Goal: Task Accomplishment & Management: Use online tool/utility

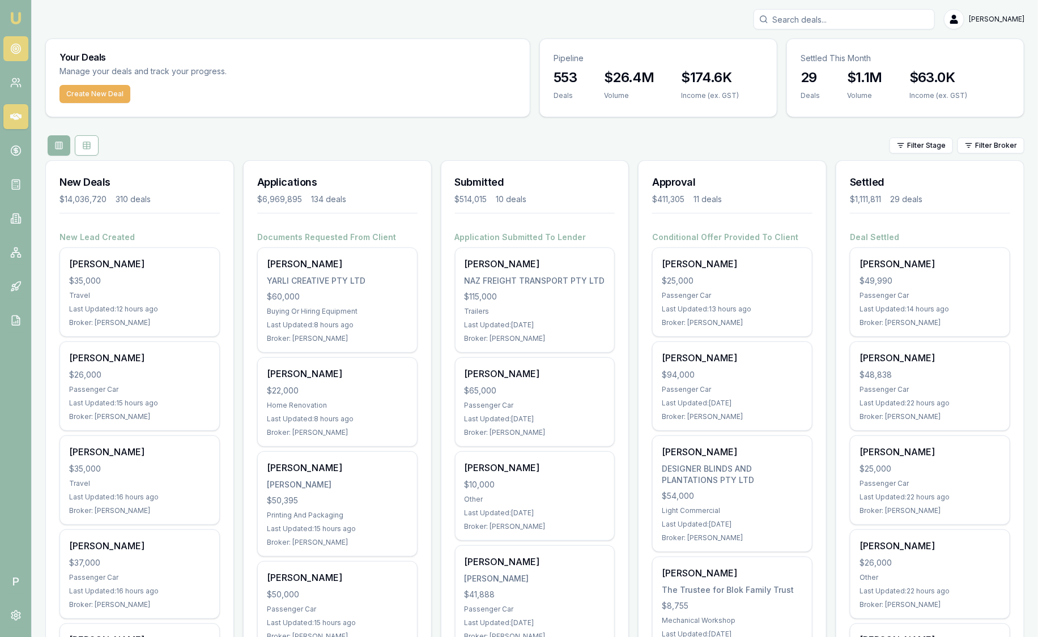
click at [15, 54] on link at bounding box center [15, 48] width 25 height 25
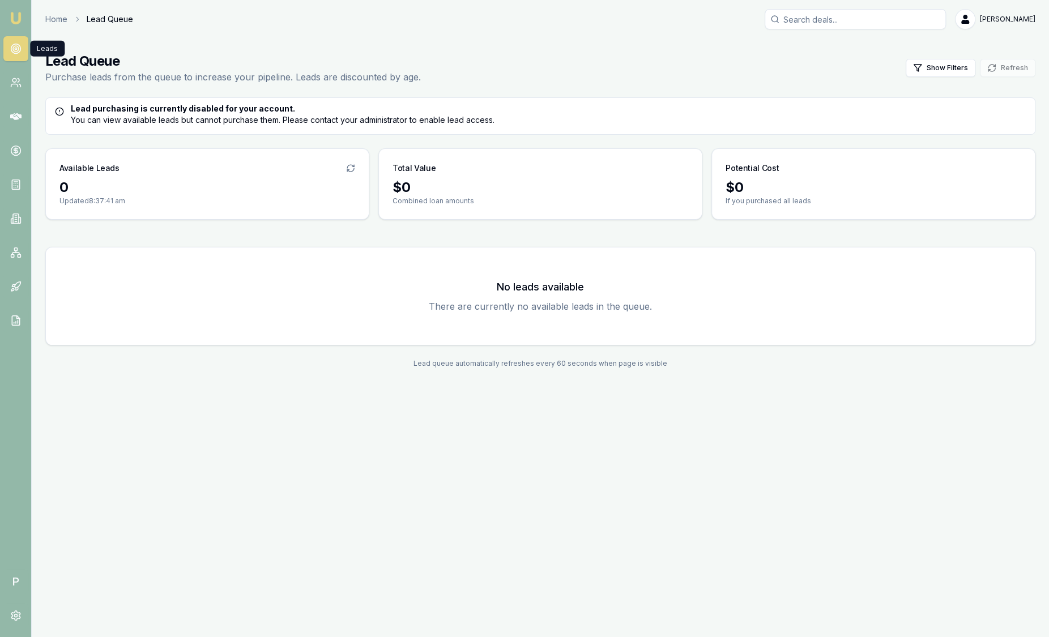
click at [20, 16] on img at bounding box center [16, 18] width 14 height 14
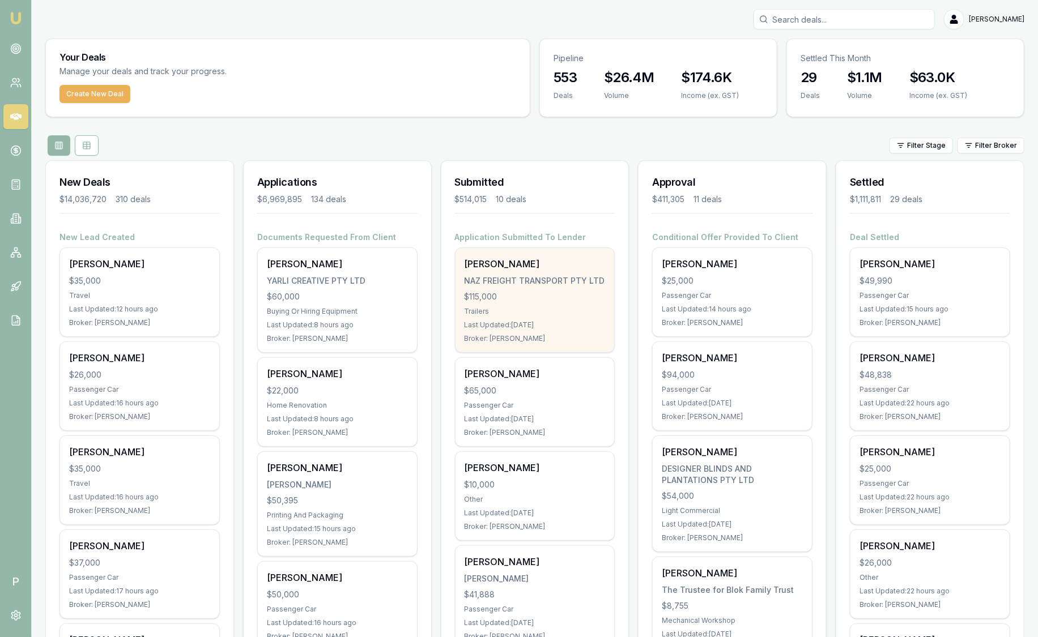
click at [509, 270] on div "[PERSON_NAME] NAZ FREIGHT TRANSPORT PTY LTD $115,000 Trailers Last Updated: [DA…" at bounding box center [535, 300] width 159 height 104
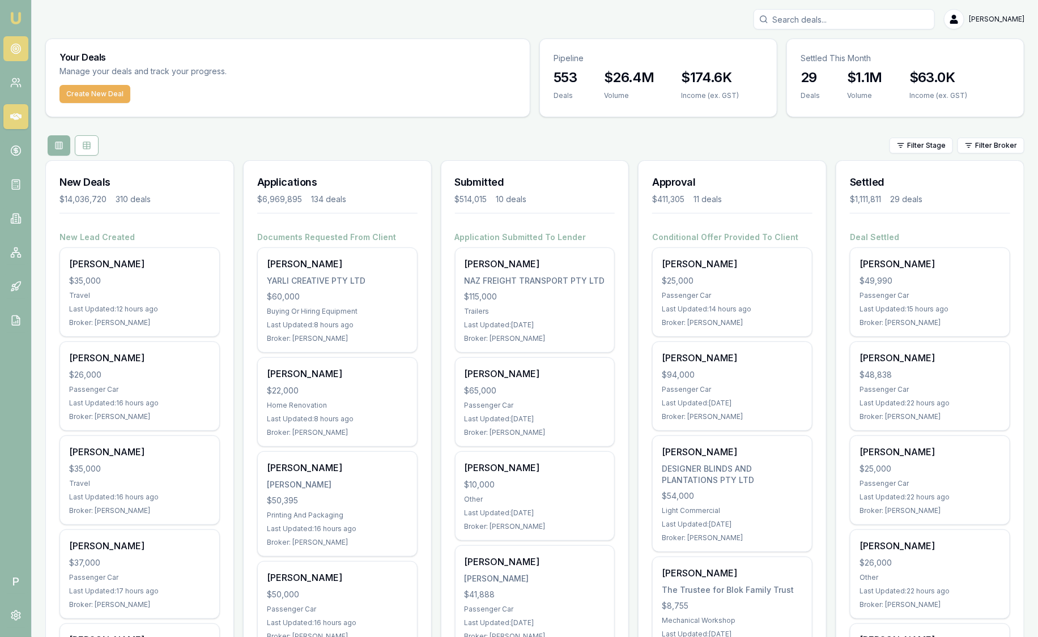
click at [14, 52] on icon at bounding box center [15, 48] width 11 height 11
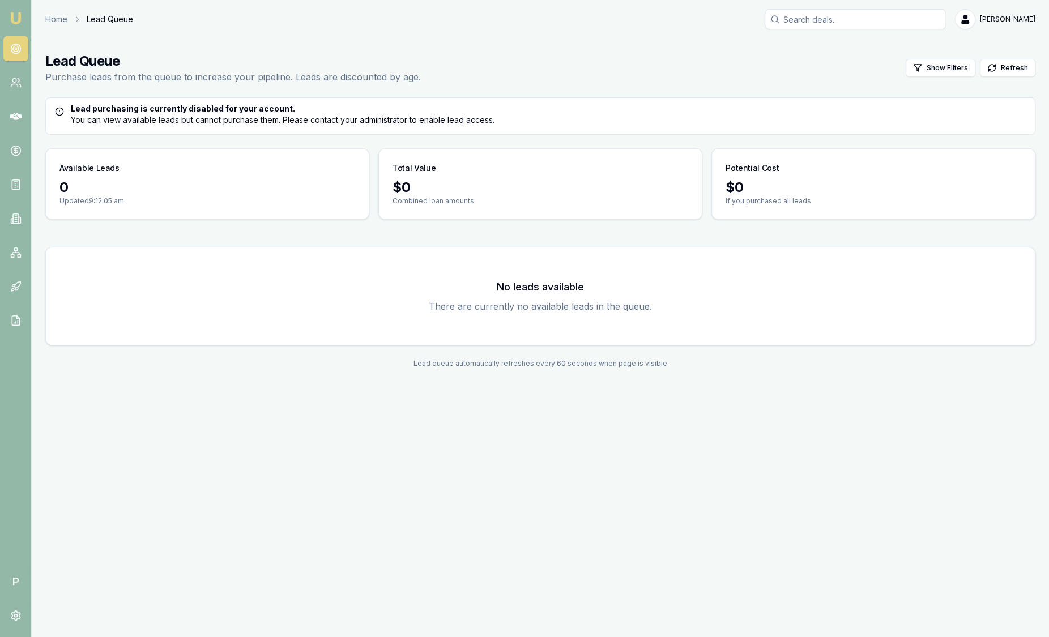
click at [279, 45] on main "Lead Queue Purchase leads from the queue to increase your pipeline. Leads are d…" at bounding box center [541, 210] width 1018 height 343
click at [12, 17] on img at bounding box center [16, 18] width 14 height 14
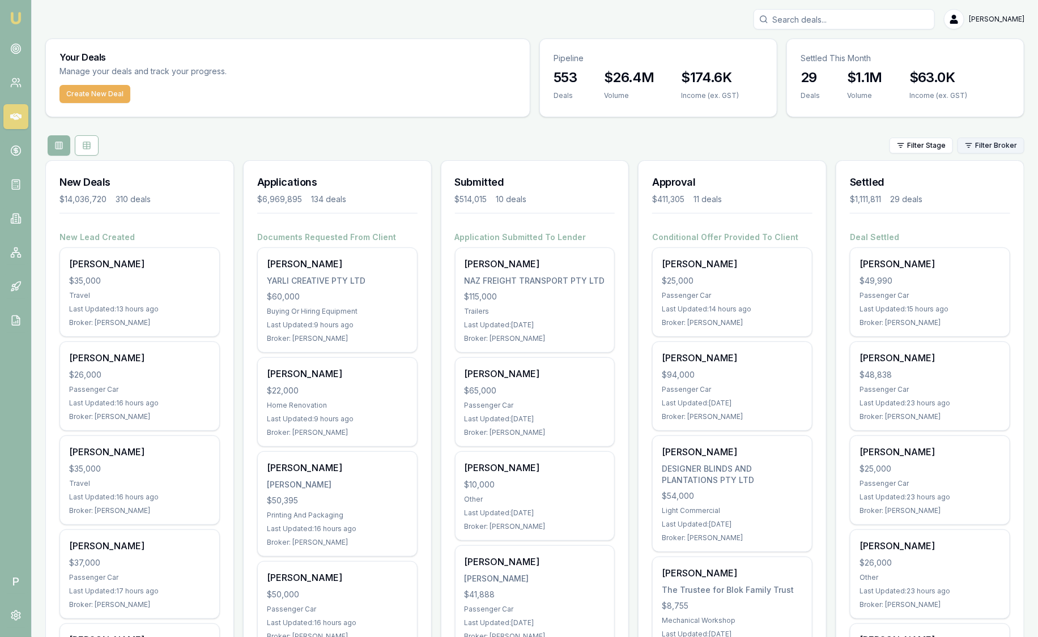
click at [1002, 142] on html "Emu Broker P [PERSON_NAME] Toggle Menu Your Deals Manage your deals and track y…" at bounding box center [519, 318] width 1038 height 637
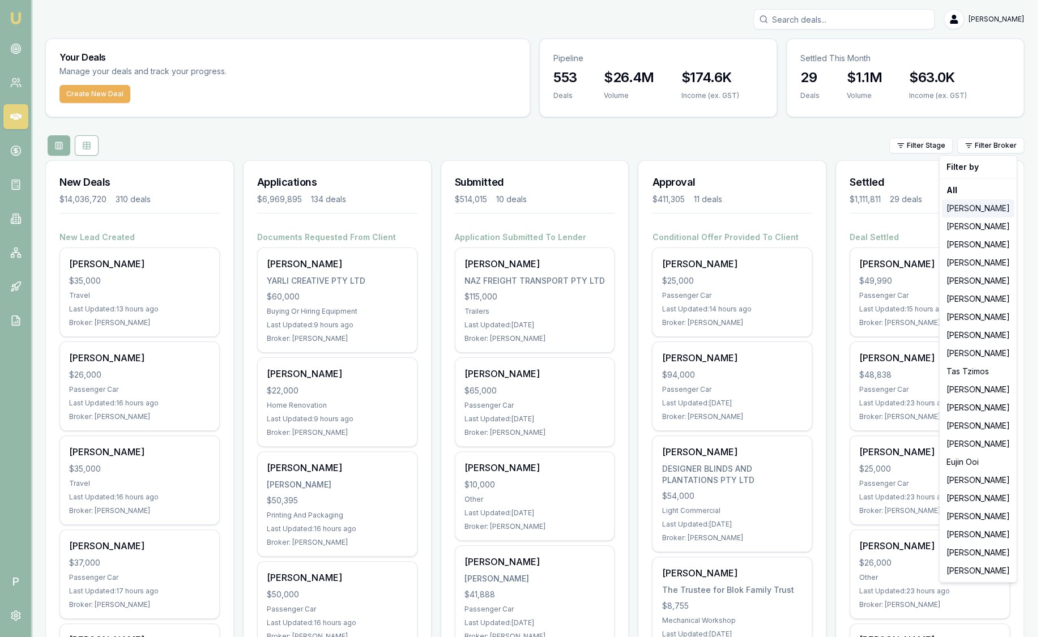
click at [997, 206] on div "[PERSON_NAME]" at bounding box center [978, 208] width 73 height 18
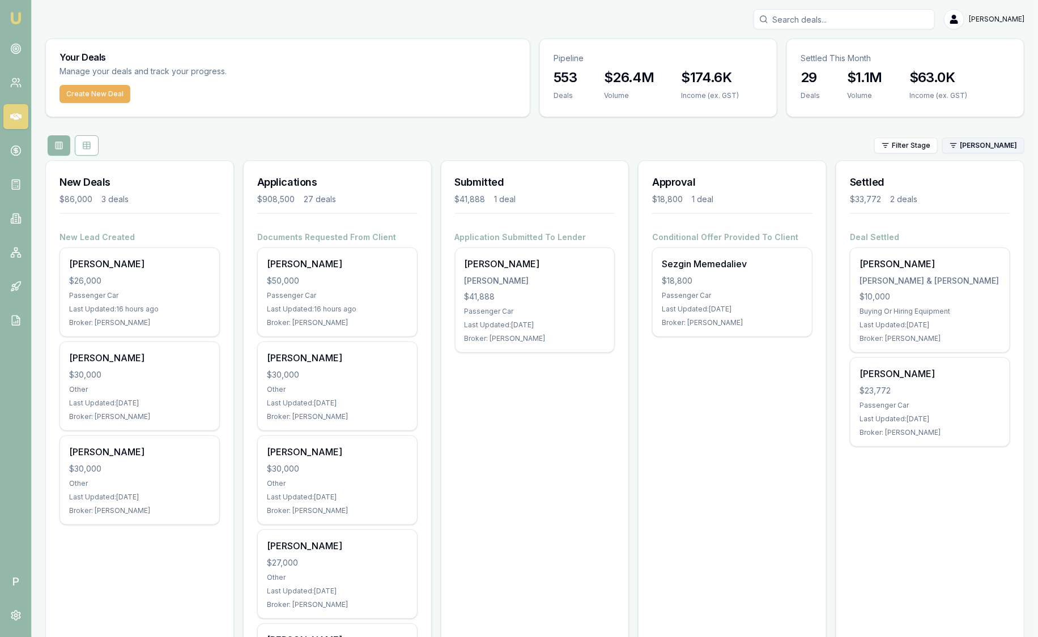
click at [987, 146] on html "Emu Broker P [PERSON_NAME] Toggle Menu Your Deals Manage your deals and track y…" at bounding box center [519, 318] width 1038 height 637
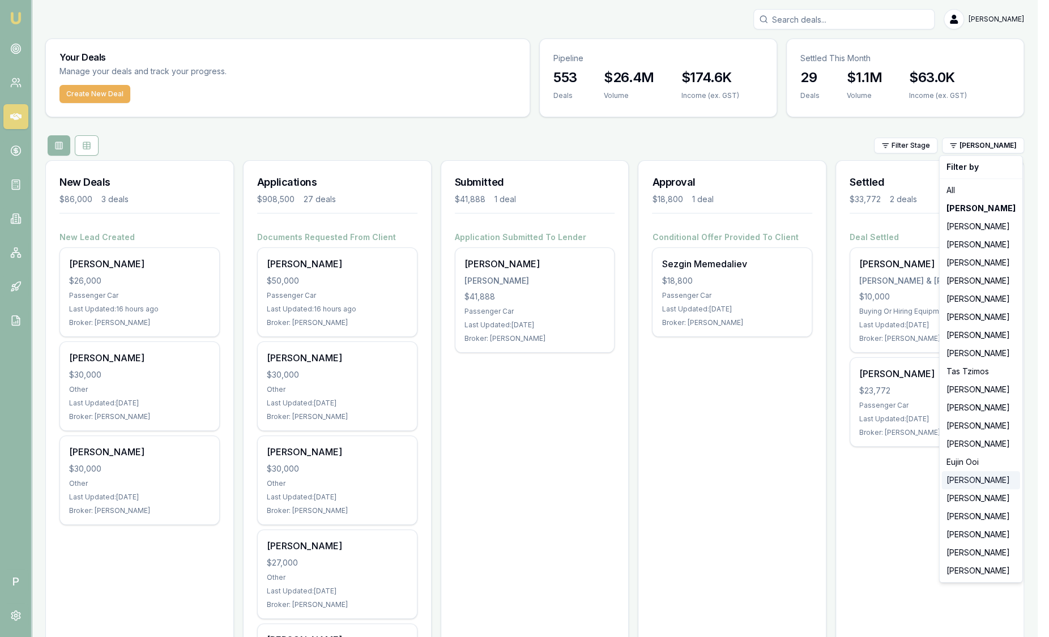
click at [967, 485] on div "[PERSON_NAME]" at bounding box center [981, 480] width 78 height 18
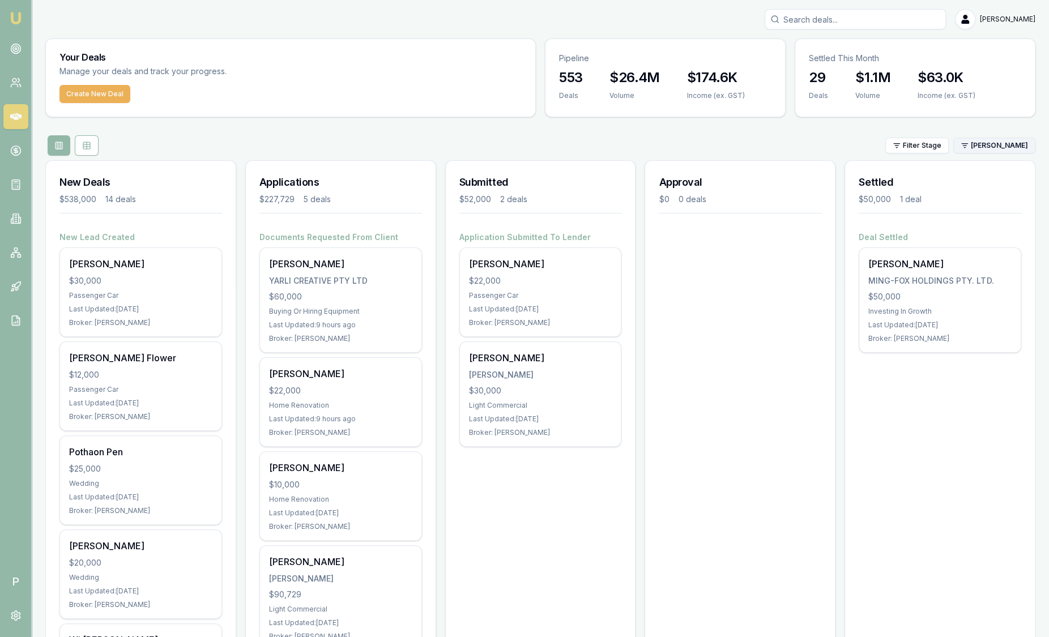
click at [1010, 148] on html "Emu Broker P [PERSON_NAME] Toggle Menu Your Deals Manage your deals and track y…" at bounding box center [524, 318] width 1049 height 637
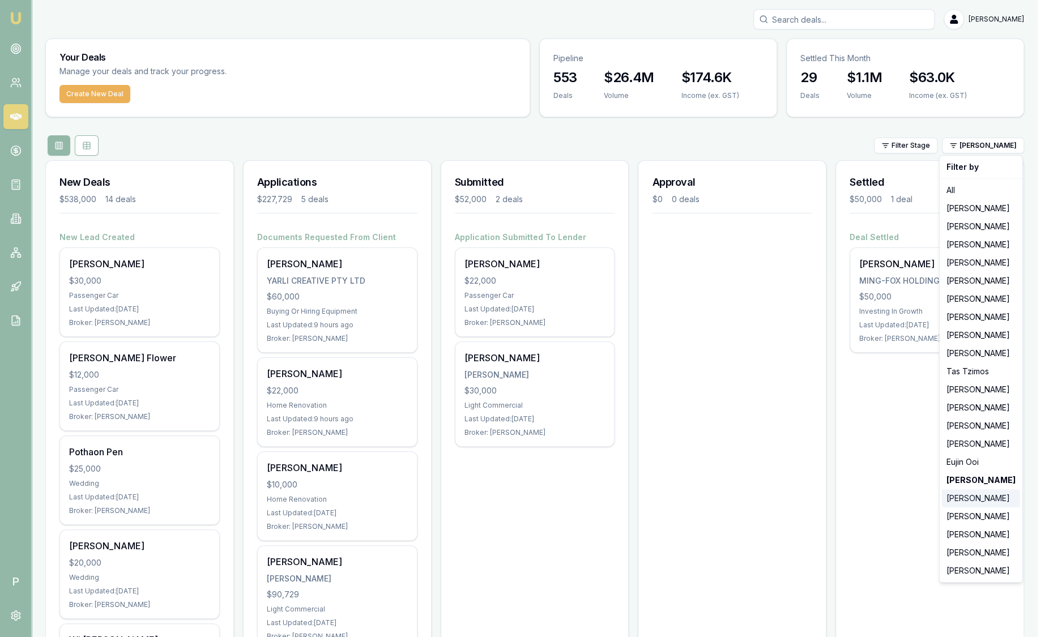
click at [1000, 495] on div "[PERSON_NAME]" at bounding box center [981, 499] width 78 height 18
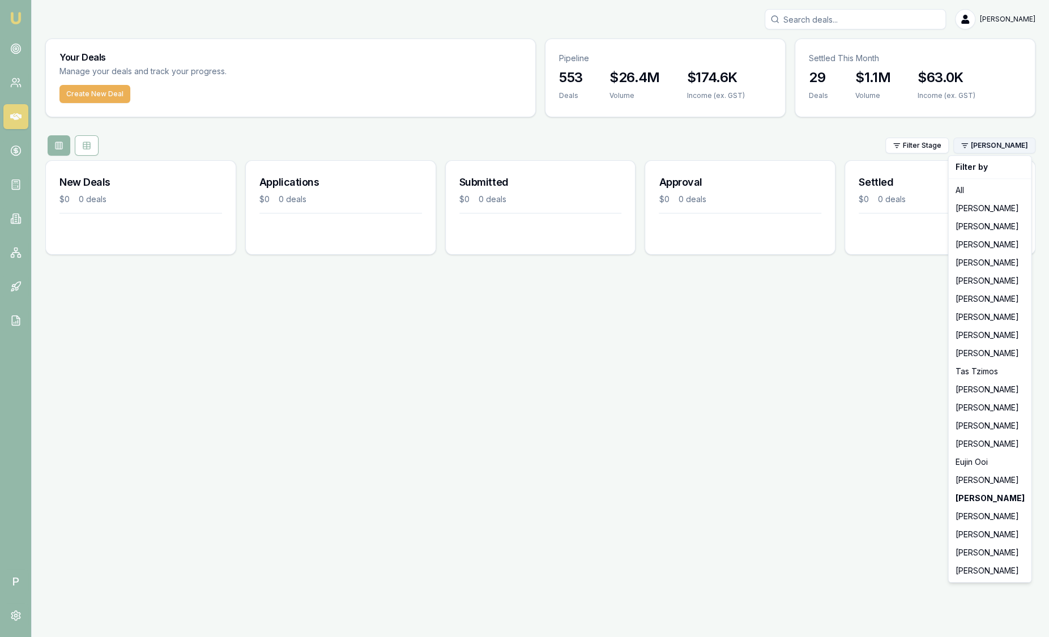
click at [994, 142] on html "Emu Broker P [PERSON_NAME] Toggle Menu Your Deals Manage your deals and track y…" at bounding box center [524, 318] width 1049 height 637
click at [974, 551] on div "[PERSON_NAME]" at bounding box center [990, 553] width 78 height 18
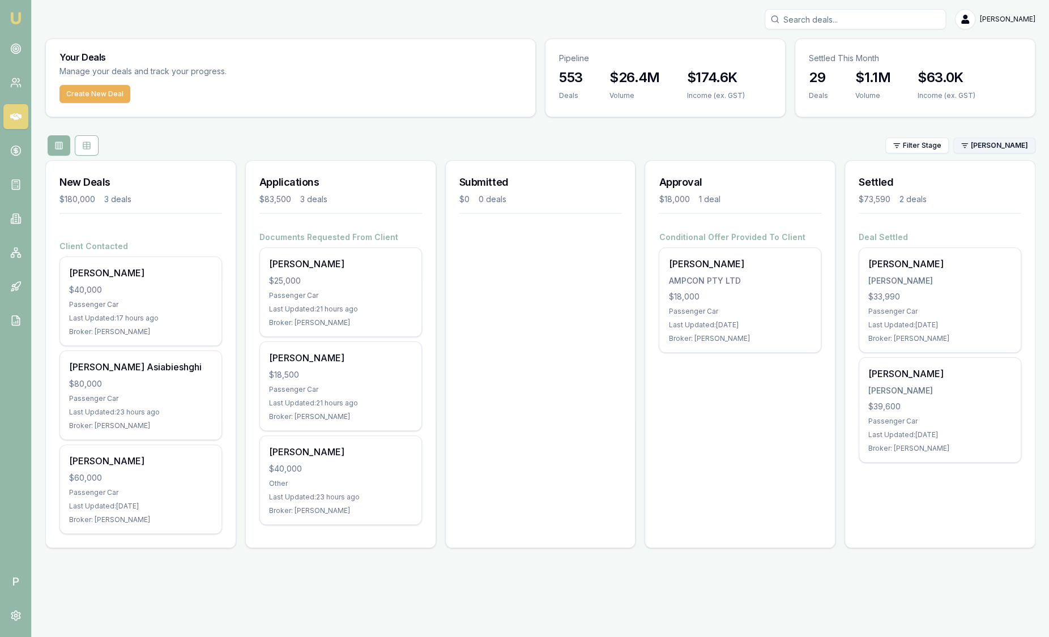
click at [997, 147] on html "Emu Broker P [PERSON_NAME] Toggle Menu Your Deals Manage your deals and track y…" at bounding box center [524, 318] width 1049 height 637
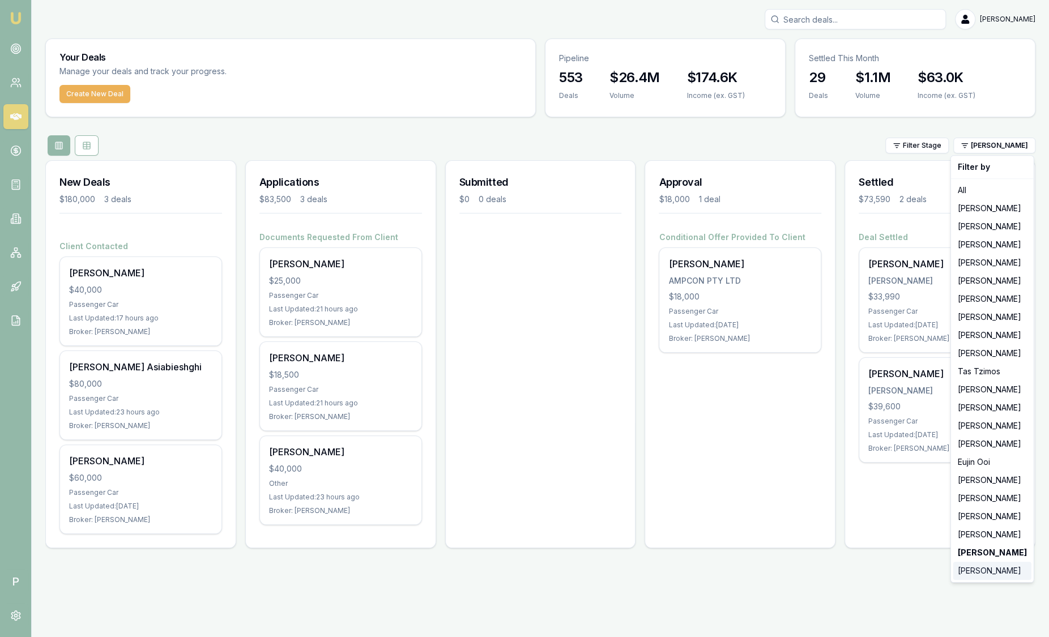
click at [994, 572] on div "[PERSON_NAME]" at bounding box center [993, 571] width 78 height 18
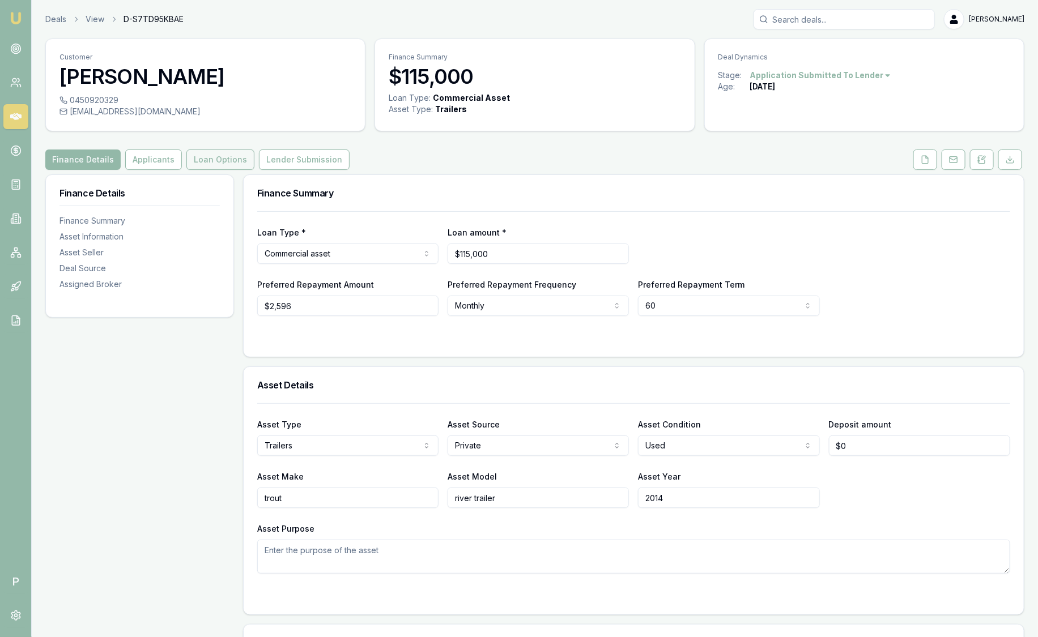
click at [206, 155] on button "Loan Options" at bounding box center [220, 160] width 68 height 20
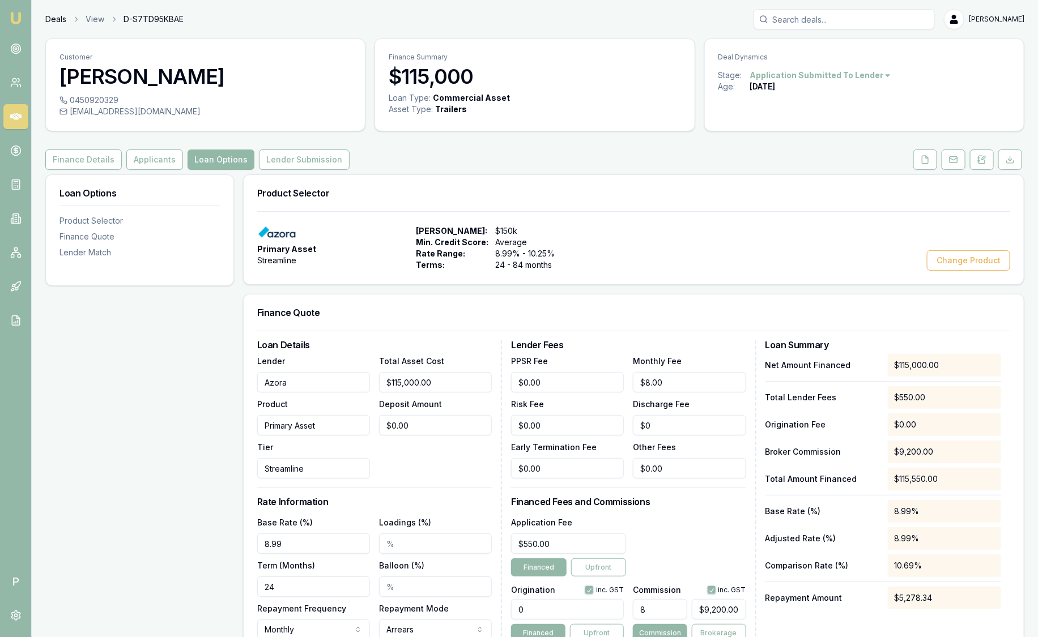
click at [55, 19] on link "Deals" at bounding box center [55, 19] width 21 height 11
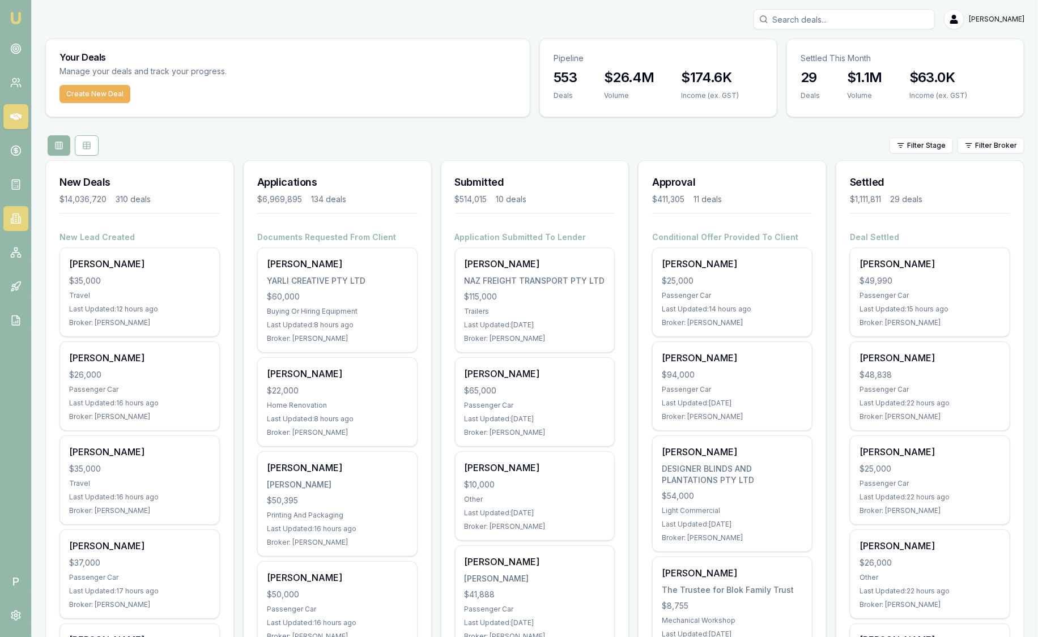
click at [17, 214] on icon at bounding box center [16, 219] width 6 height 10
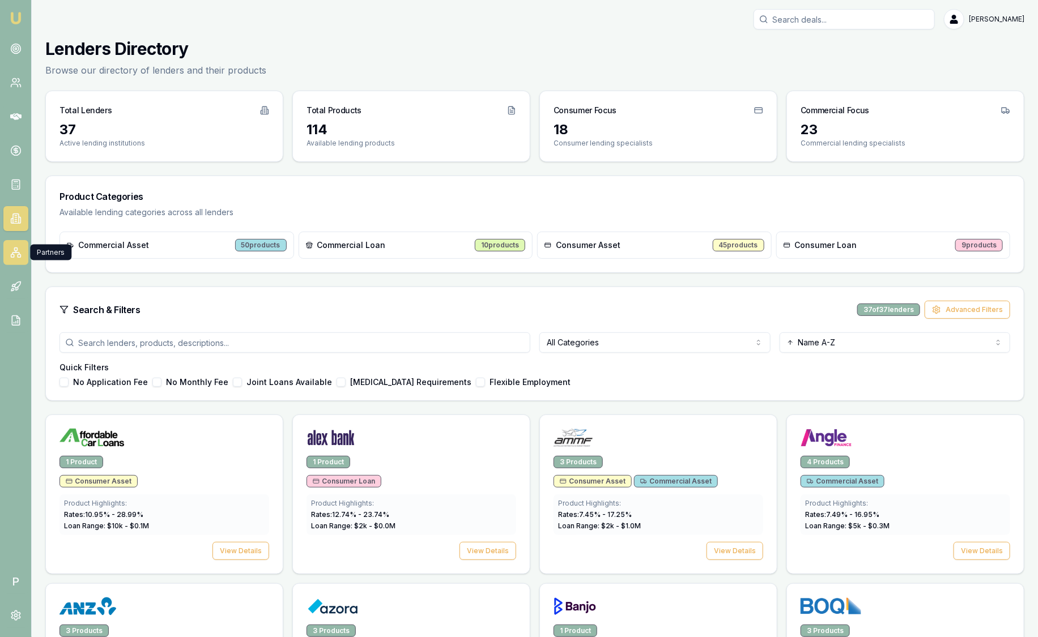
click at [18, 244] on link at bounding box center [15, 252] width 25 height 25
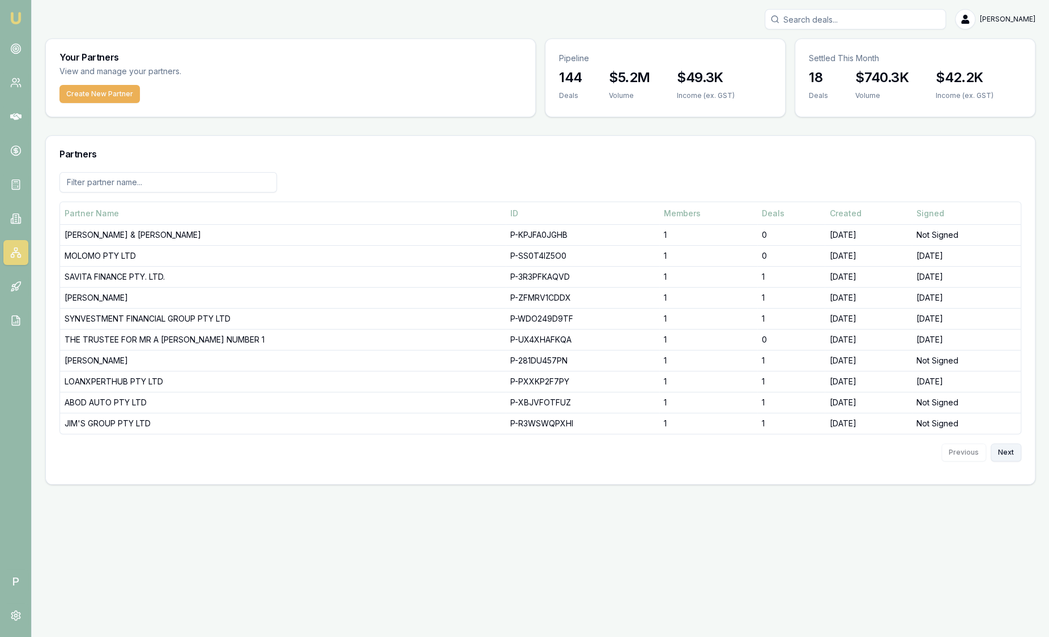
click at [1006, 454] on button "Next" at bounding box center [1006, 453] width 31 height 18
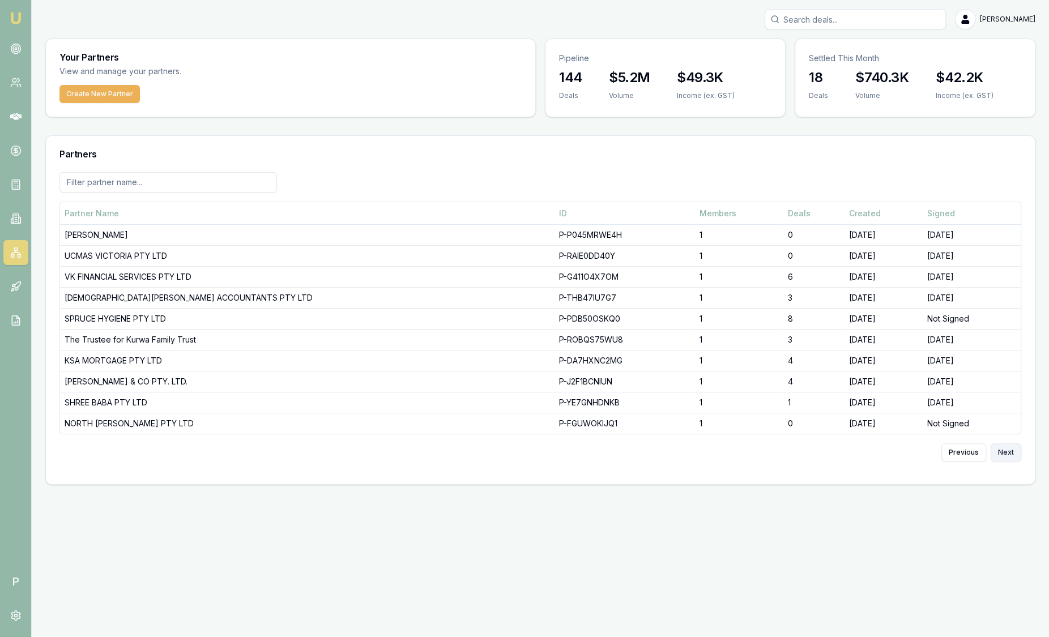
click at [1005, 452] on button "Next" at bounding box center [1006, 453] width 31 height 18
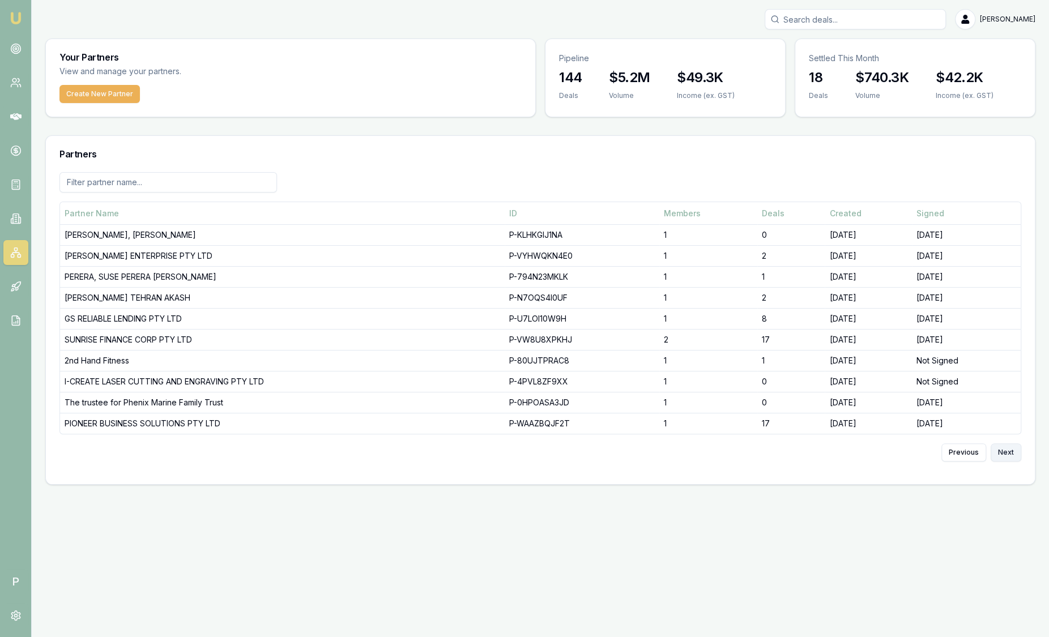
click at [1005, 452] on button "Next" at bounding box center [1006, 453] width 31 height 18
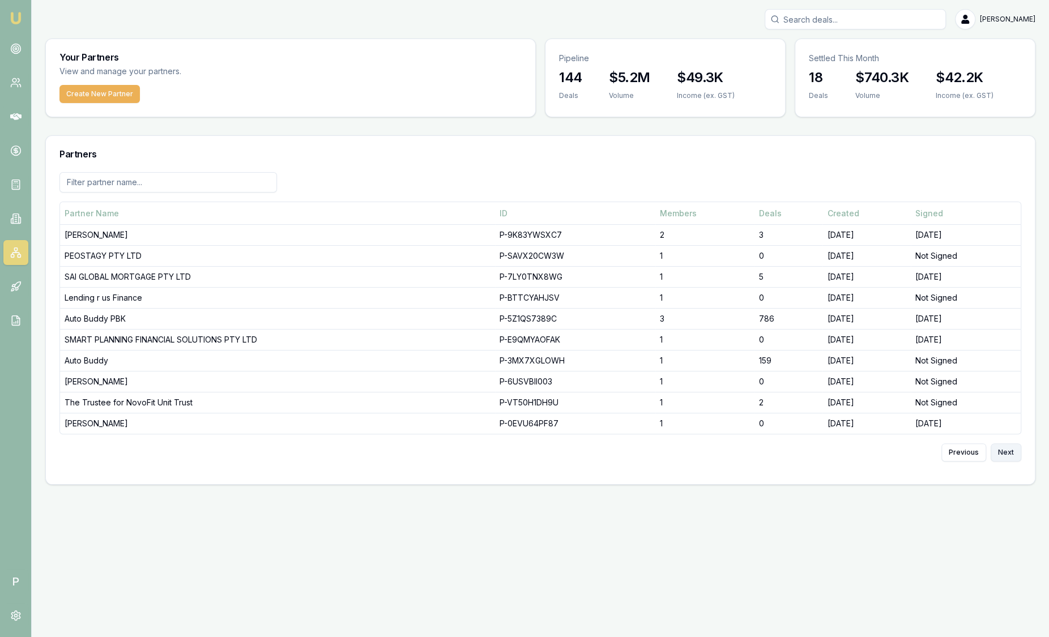
click at [1004, 452] on button "Next" at bounding box center [1006, 453] width 31 height 18
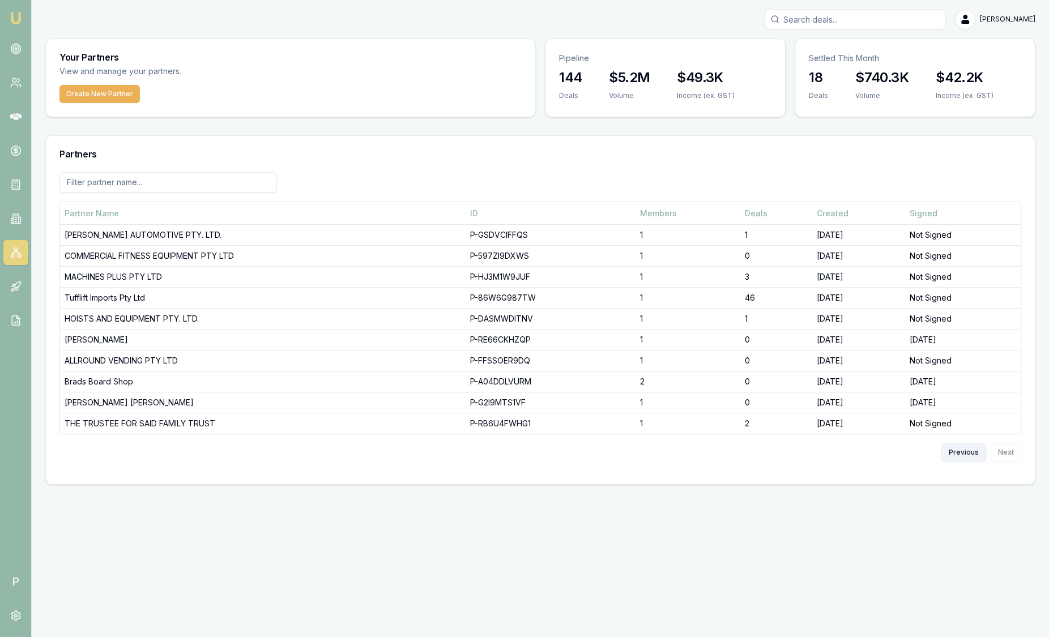
click at [967, 450] on button "Previous" at bounding box center [964, 453] width 45 height 18
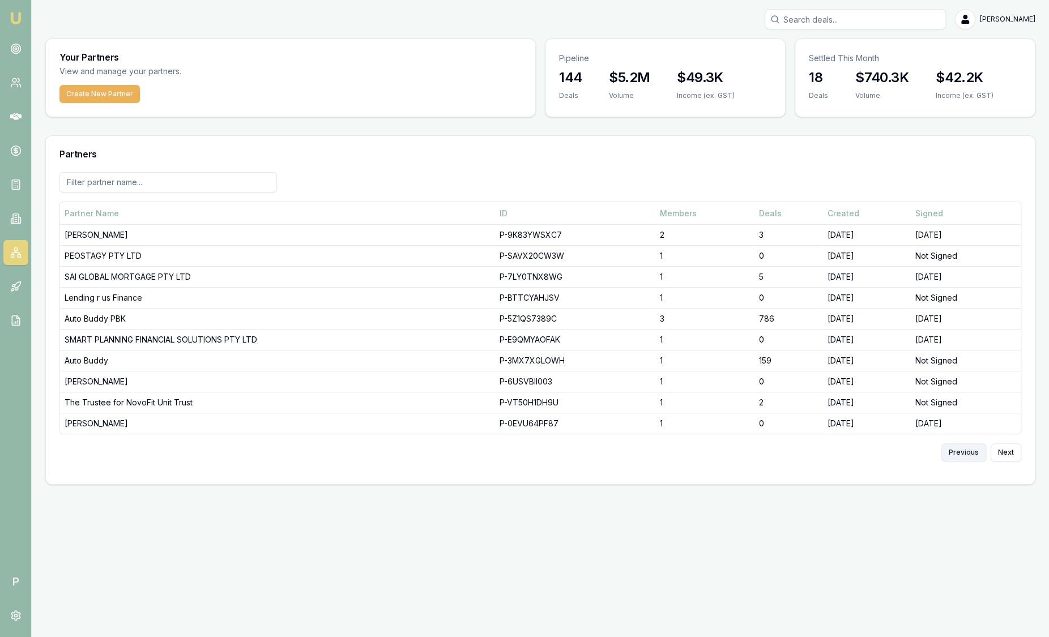
click at [967, 450] on button "Previous" at bounding box center [964, 453] width 45 height 18
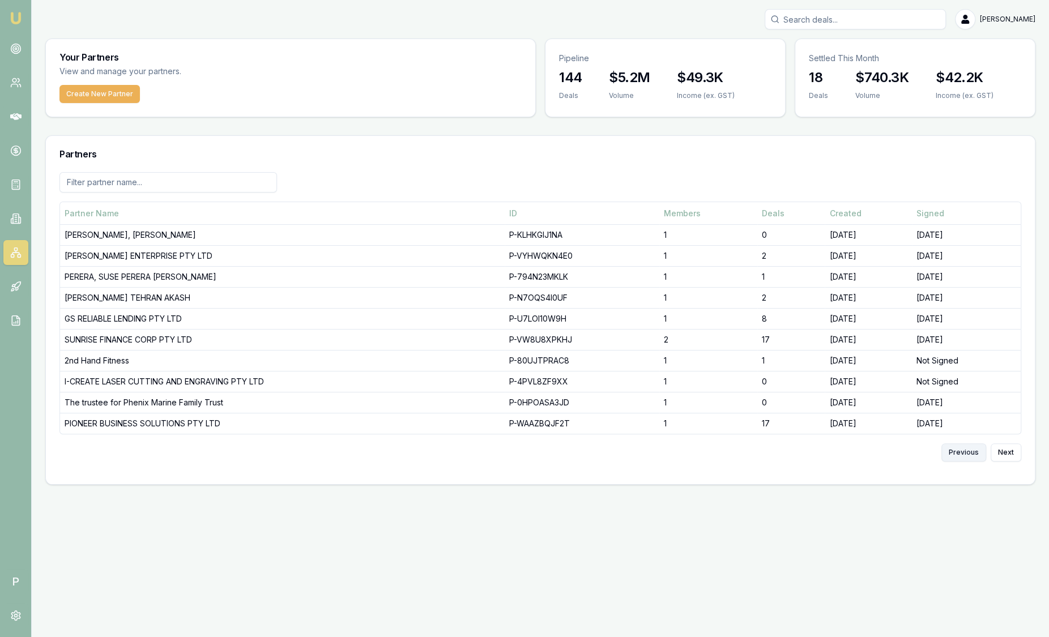
click at [967, 450] on button "Previous" at bounding box center [964, 453] width 45 height 18
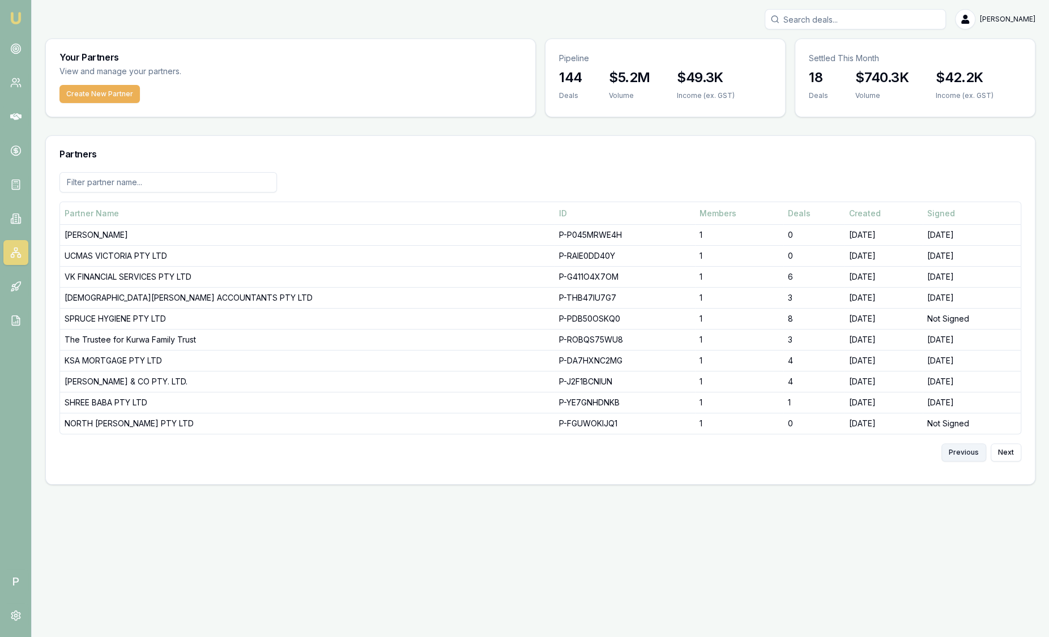
click at [967, 450] on button "Previous" at bounding box center [964, 453] width 45 height 18
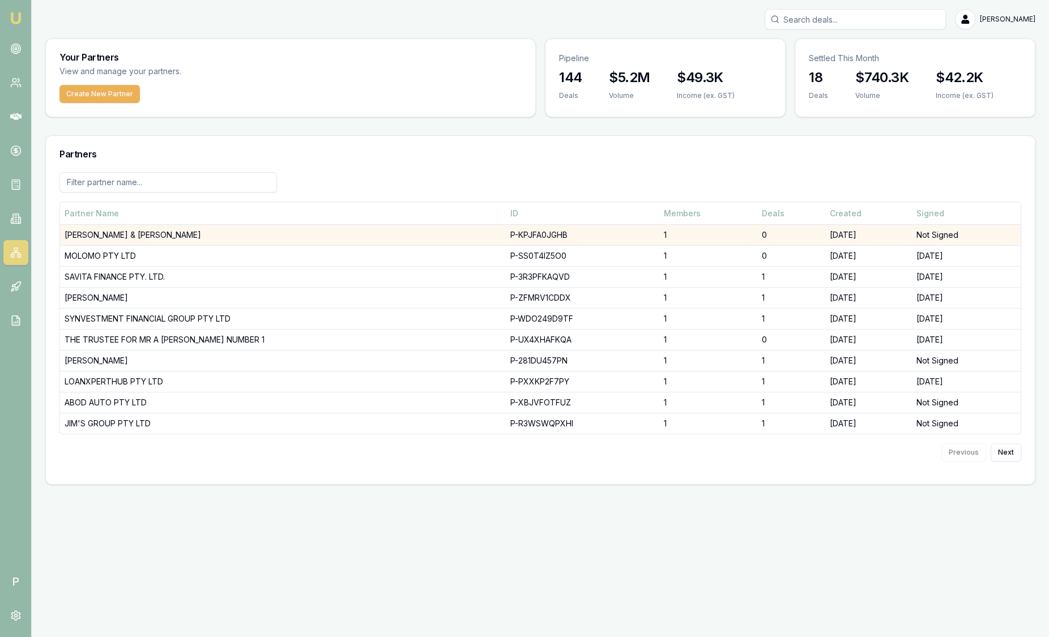
click at [120, 232] on td "H.P BELL & C.G WALTER" at bounding box center [283, 235] width 446 height 21
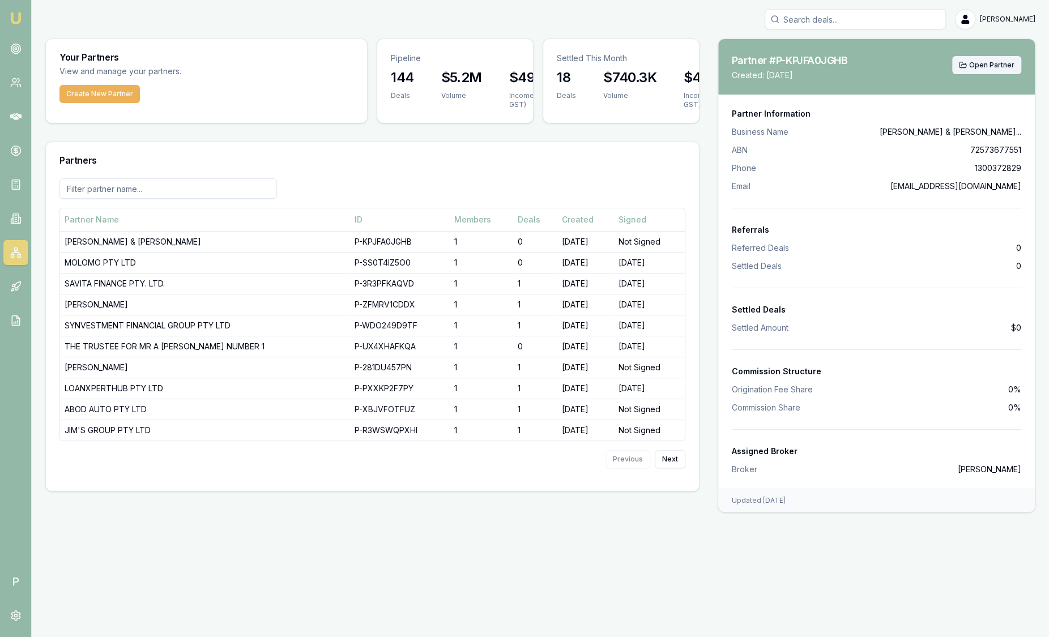
click at [975, 61] on span "Open Partner" at bounding box center [991, 65] width 45 height 9
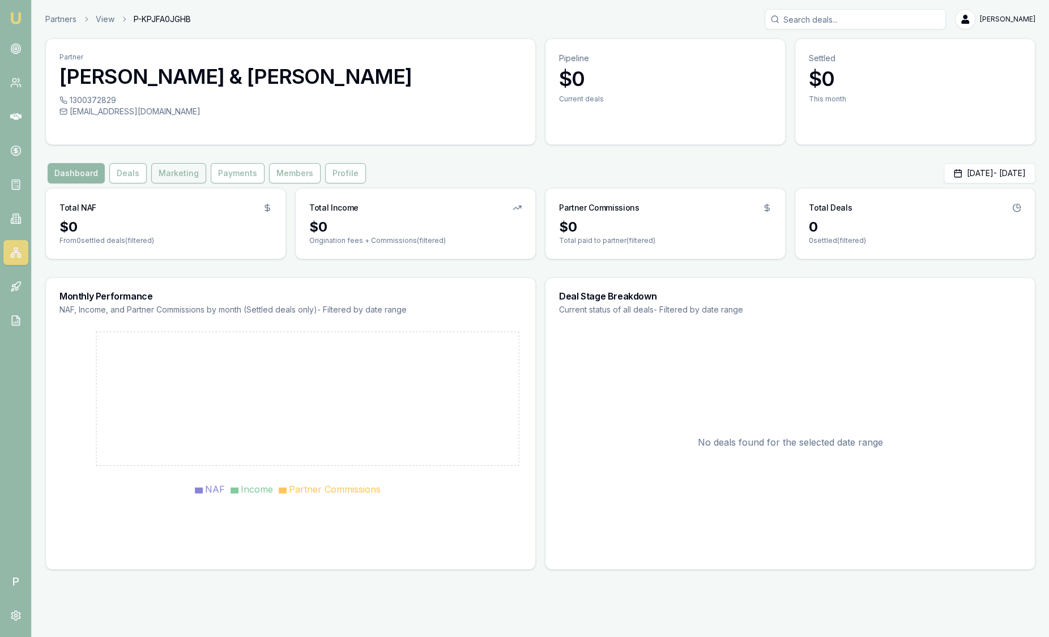
click at [175, 173] on button "Marketing" at bounding box center [178, 173] width 55 height 20
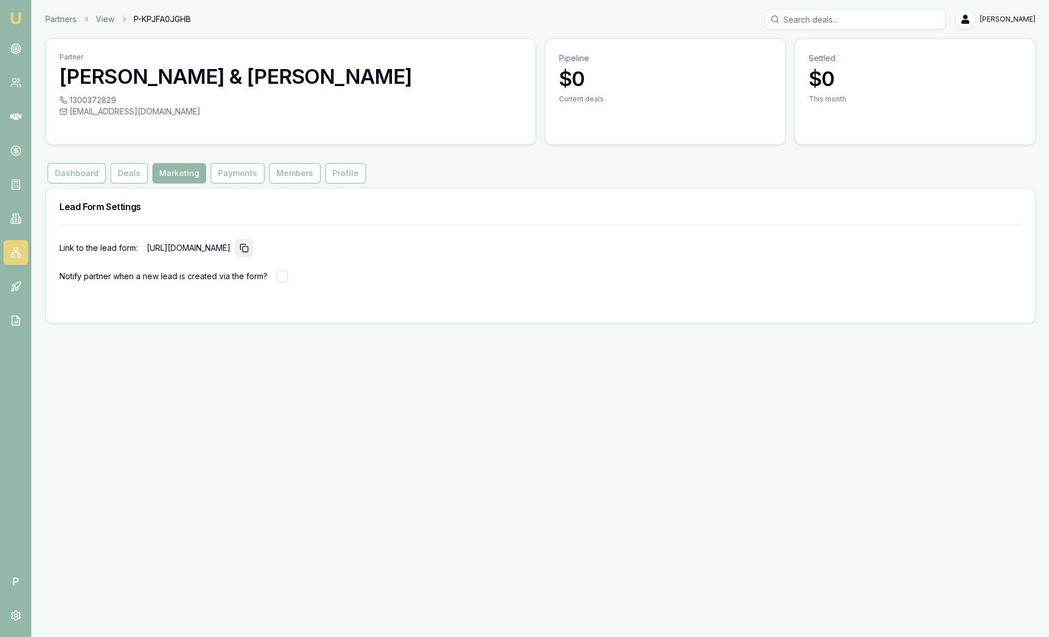
click at [248, 246] on rect "button" at bounding box center [244, 248] width 5 height 5
drag, startPoint x: 456, startPoint y: 244, endPoint x: 147, endPoint y: 246, distance: 309.4
click at [147, 246] on div "Link to the lead form: https://partner.emumoney.com.au/f/emm/quick-apply?partne…" at bounding box center [540, 248] width 962 height 18
drag, startPoint x: 146, startPoint y: 246, endPoint x: 156, endPoint y: 246, distance: 9.6
copy p "https://partner.emumoney.com.au/f/emm/quick-apply?partner_id=P-KPJFA0JGHB"
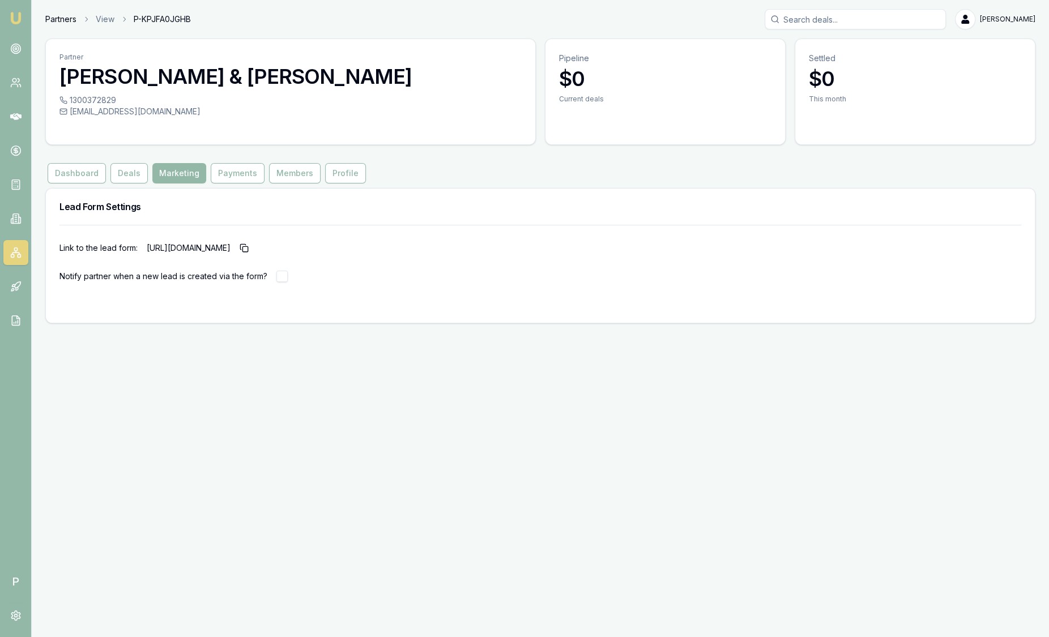
click at [61, 14] on link "Partners" at bounding box center [60, 19] width 31 height 11
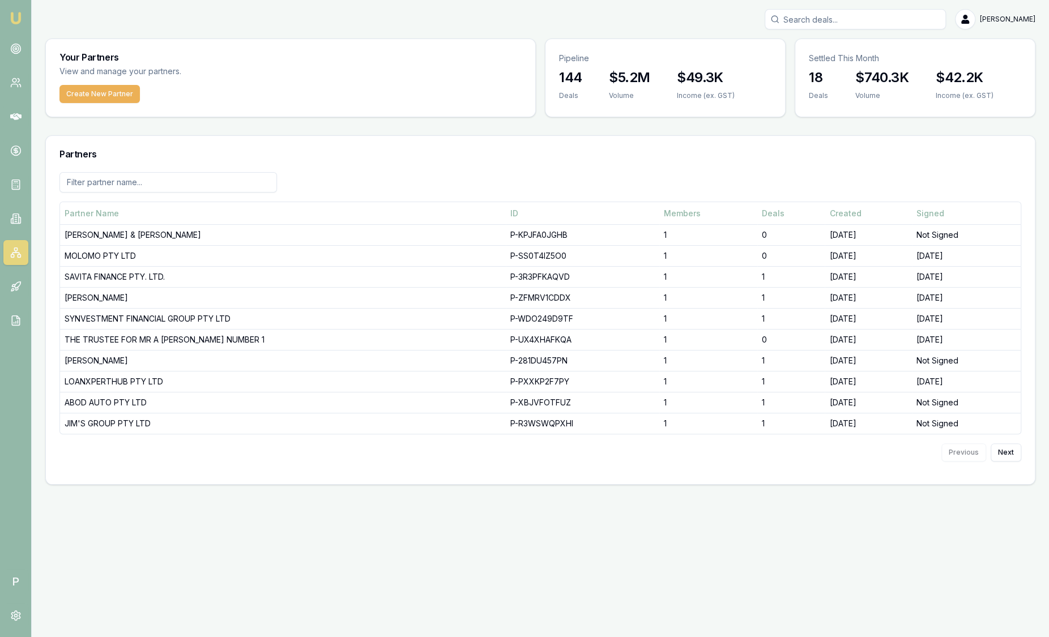
click at [19, 18] on img at bounding box center [16, 18] width 14 height 14
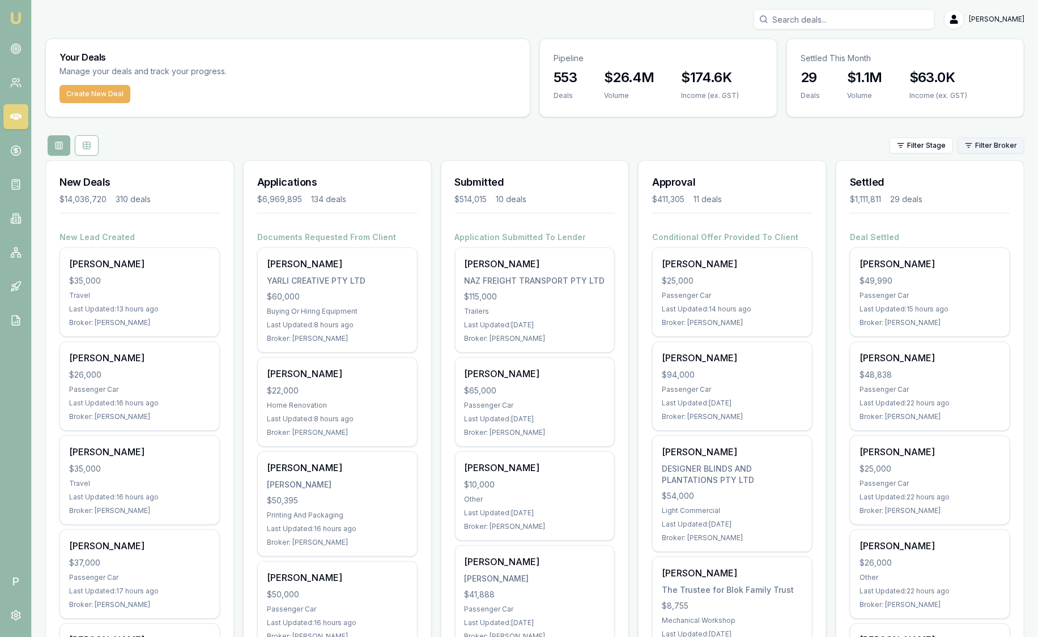
click at [1004, 144] on html "Emu Broker P Sam Crouch Toggle Menu Your Deals Manage your deals and track your…" at bounding box center [519, 318] width 1038 height 637
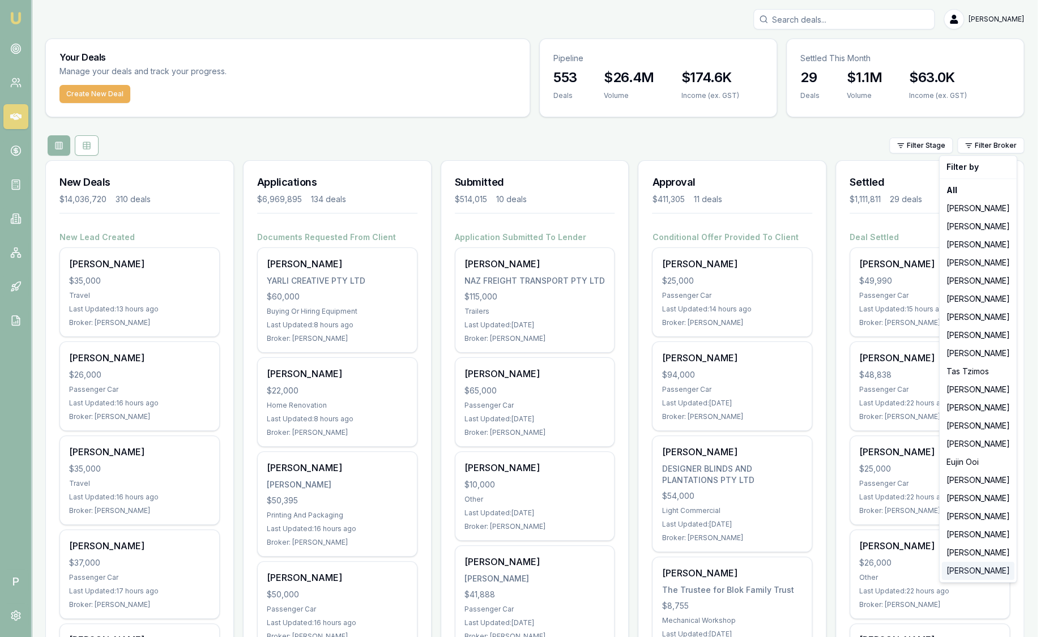
click at [976, 573] on div "[PERSON_NAME]" at bounding box center [978, 571] width 73 height 18
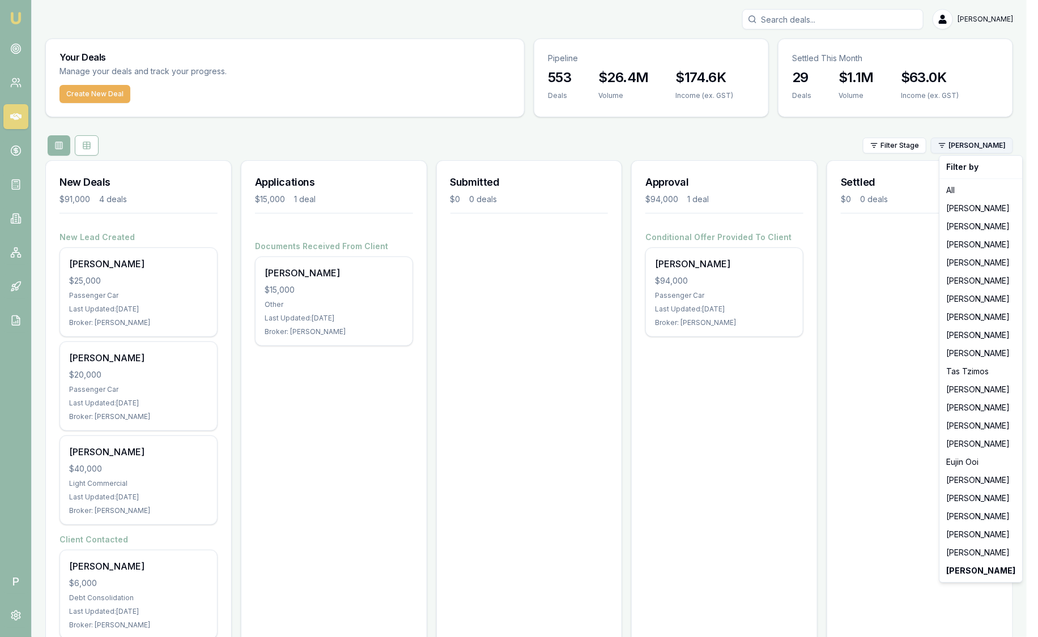
click at [987, 143] on html "Emu Broker P Sam Crouch Toggle Menu Your Deals Manage your deals and track your…" at bounding box center [519, 318] width 1038 height 637
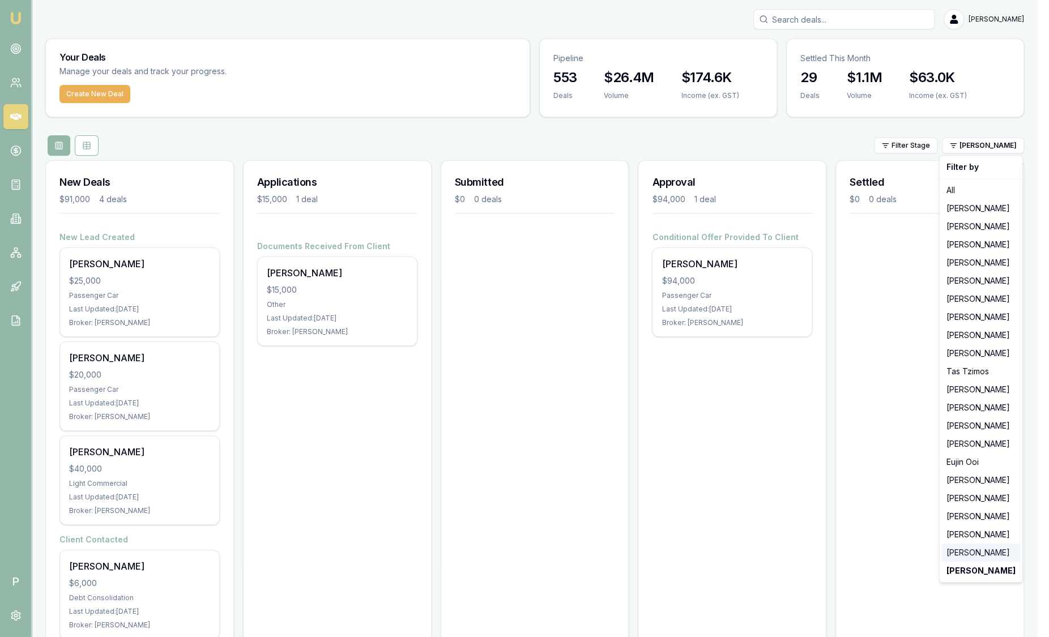
click at [975, 554] on div "[PERSON_NAME]" at bounding box center [981, 553] width 78 height 18
